Goal: Task Accomplishment & Management: Manage account settings

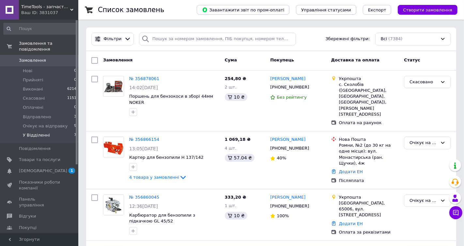
click at [50, 135] on li "У Відділенні 7" at bounding box center [40, 137] width 80 height 12
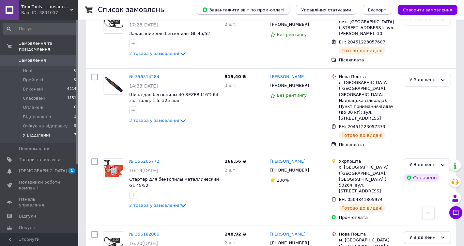
scroll to position [284, 0]
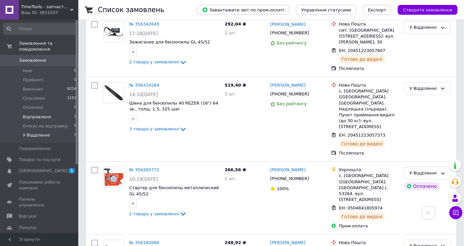
click at [48, 118] on span "Відправлено" at bounding box center [37, 117] width 28 height 6
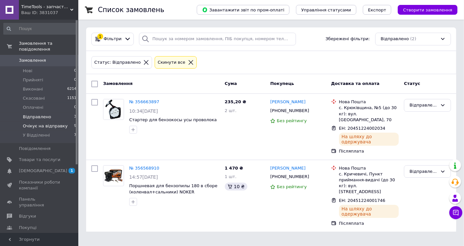
click at [54, 126] on span "Очікує на відправку" at bounding box center [45, 126] width 45 height 6
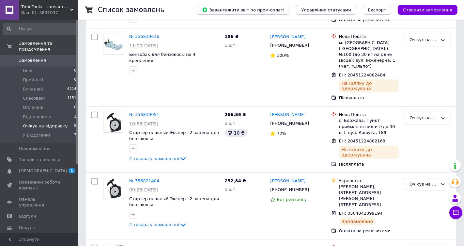
scroll to position [414, 0]
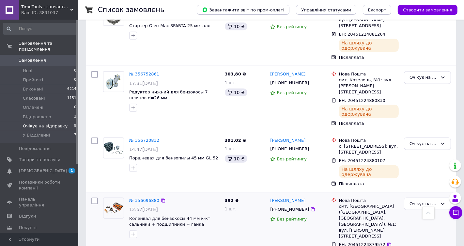
click at [93, 198] on input "checkbox" at bounding box center [94, 201] width 7 height 7
checkbox input "true"
click at [96, 137] on input "checkbox" at bounding box center [94, 140] width 7 height 7
checkbox input "true"
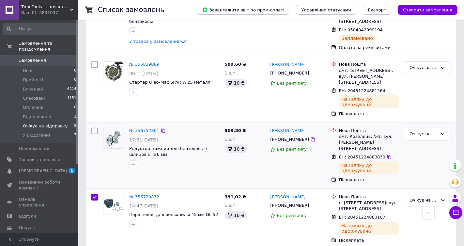
click at [94, 128] on input "checkbox" at bounding box center [94, 131] width 7 height 7
checkbox input "true"
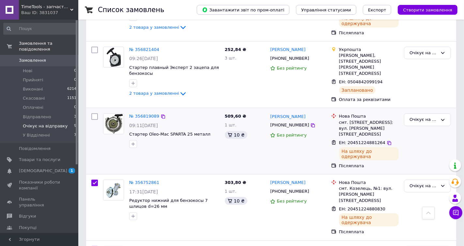
click at [93, 113] on input "checkbox" at bounding box center [94, 116] width 7 height 7
checkbox input "true"
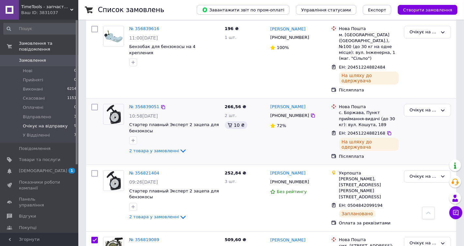
scroll to position [182, 0]
click at [95, 104] on input "checkbox" at bounding box center [94, 107] width 7 height 7
checkbox input "true"
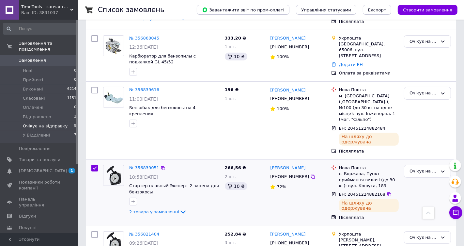
scroll to position [102, 0]
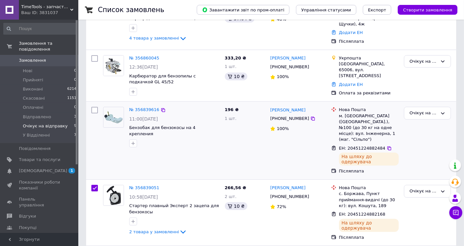
click at [94, 109] on input "checkbox" at bounding box center [94, 110] width 7 height 7
checkbox input "true"
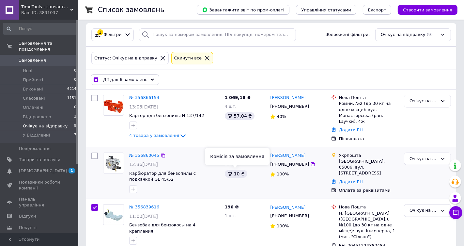
scroll to position [0, 0]
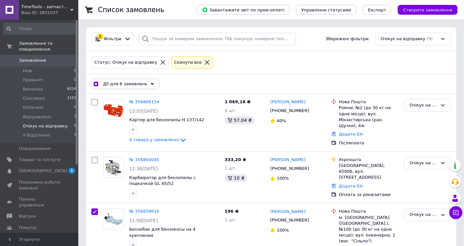
click at [139, 81] on span "Дії для 6 замовлень" at bounding box center [125, 84] width 44 height 6
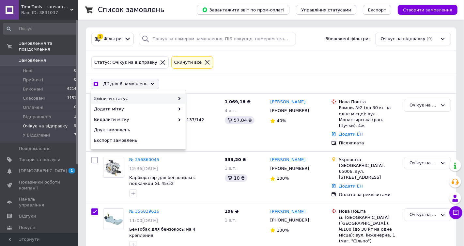
click at [148, 96] on span "Змінити статус" at bounding box center [134, 99] width 81 height 6
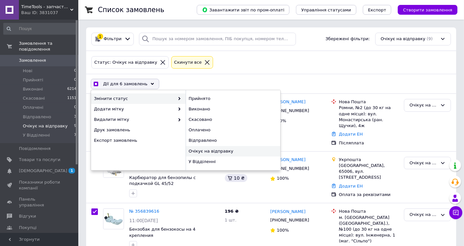
checkbox input "true"
click at [202, 140] on div "Відправлено" at bounding box center [233, 140] width 95 height 10
checkbox input "false"
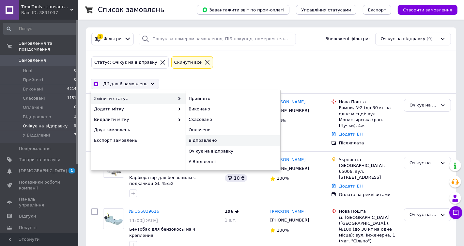
checkbox input "false"
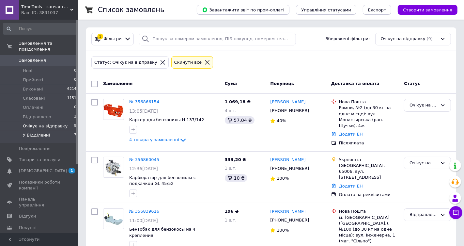
click at [48, 134] on li "У Відділенні 7" at bounding box center [40, 137] width 80 height 12
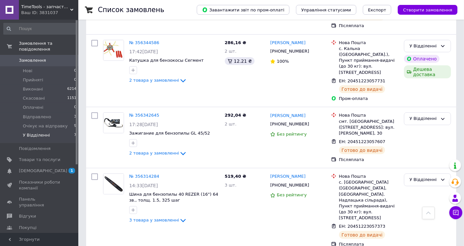
scroll to position [382, 0]
